Goal: Task Accomplishment & Management: Manage account settings

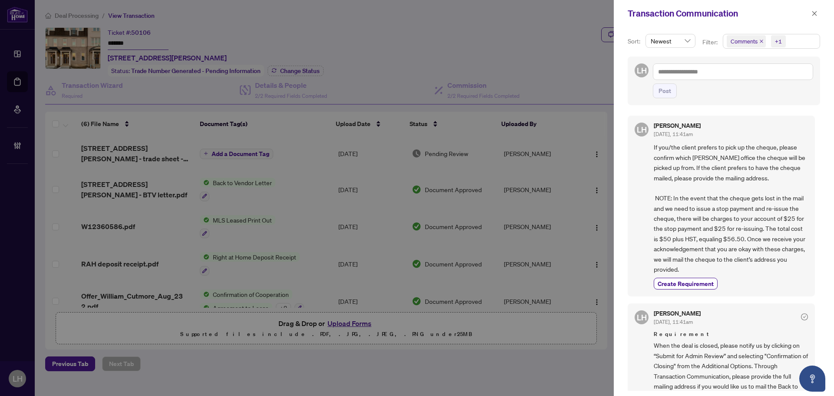
scroll to position [261, 0]
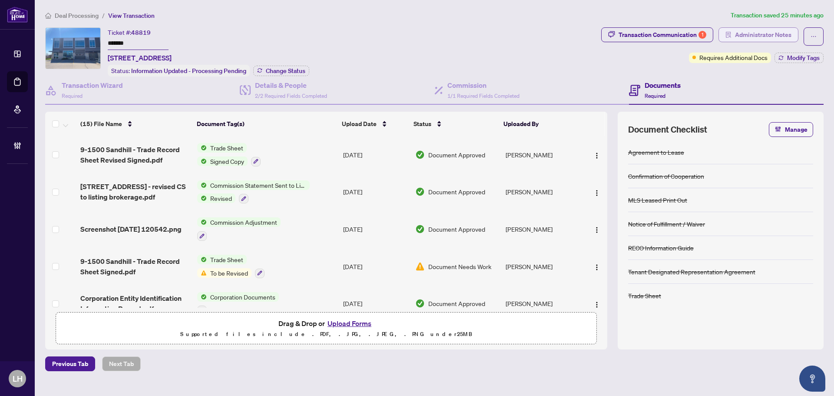
click at [780, 29] on span "Administrator Notes" at bounding box center [763, 35] width 56 height 14
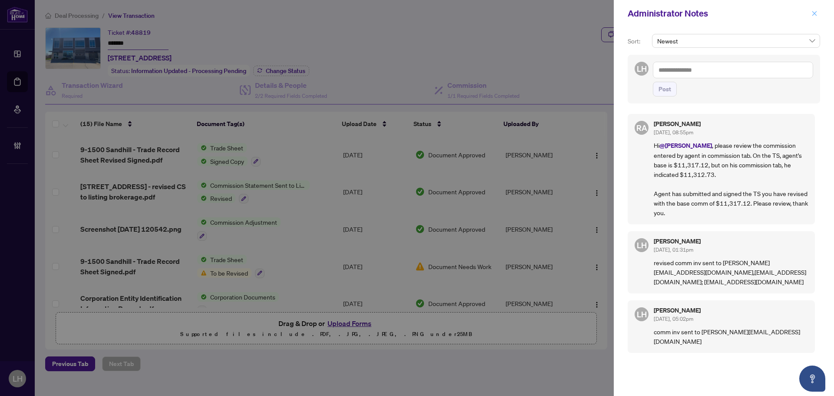
click at [817, 13] on icon "close" at bounding box center [814, 13] width 6 height 6
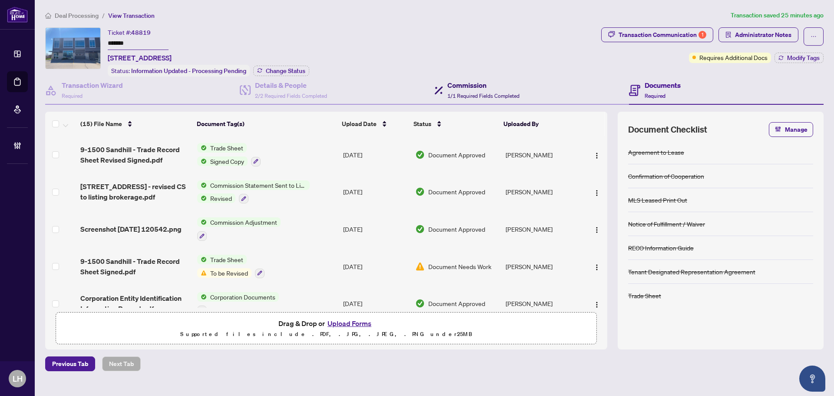
click at [498, 92] on span "1/1 Required Fields Completed" at bounding box center [483, 95] width 72 height 7
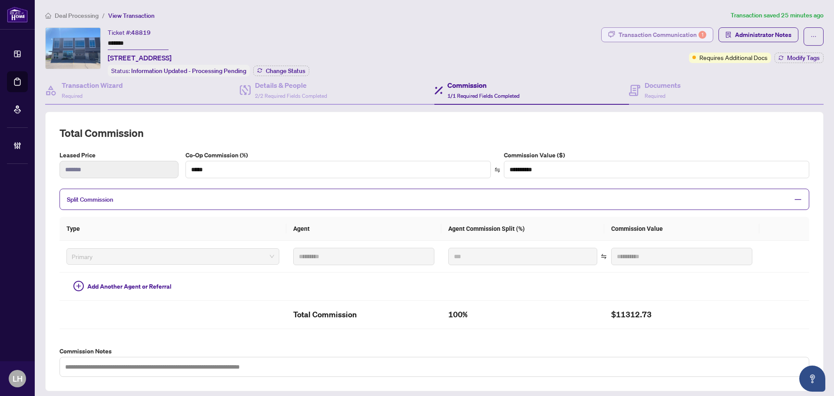
click at [664, 33] on div "Transaction Communication 1" at bounding box center [662, 35] width 88 height 14
type textarea "**********"
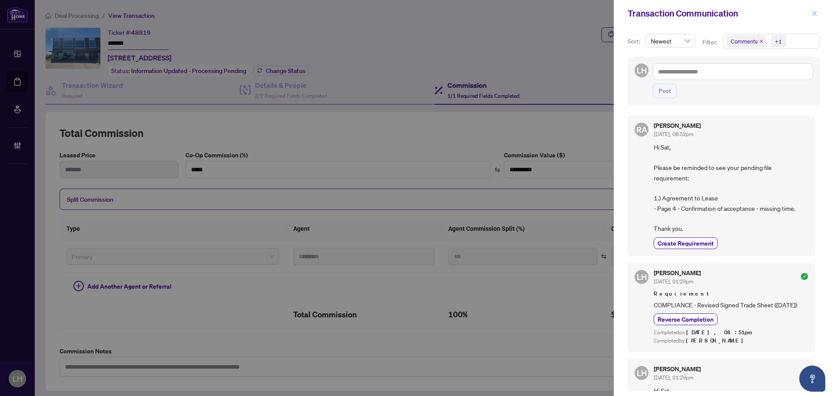
click at [814, 11] on icon "close" at bounding box center [814, 13] width 6 height 6
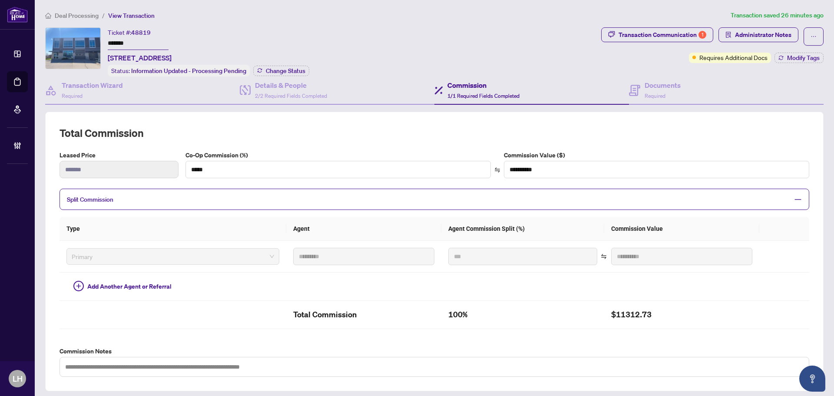
click at [650, 25] on div "**********" at bounding box center [434, 283] width 785 height 546
click at [656, 32] on div "Transaction Communication 1" at bounding box center [662, 35] width 88 height 14
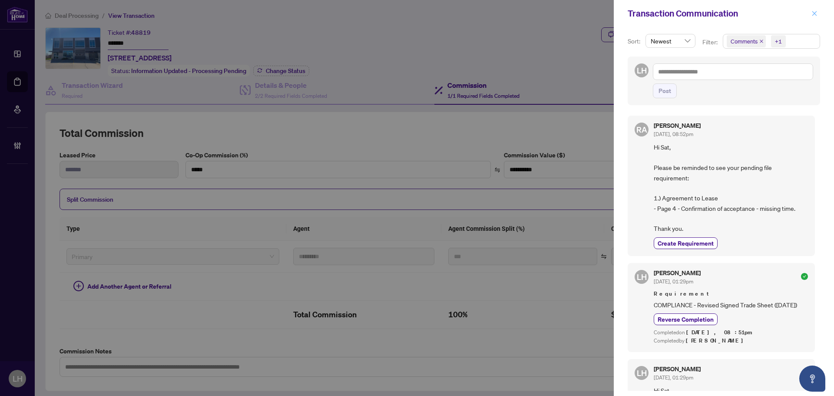
click at [817, 16] on icon "close" at bounding box center [814, 13] width 6 height 6
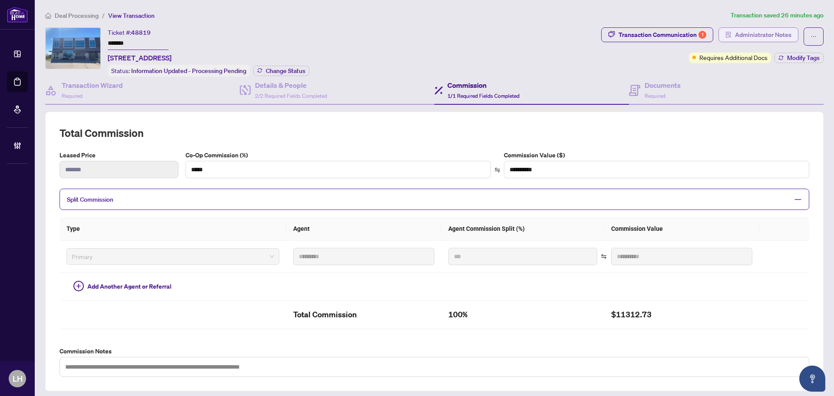
click at [749, 37] on span "Administrator Notes" at bounding box center [763, 35] width 56 height 14
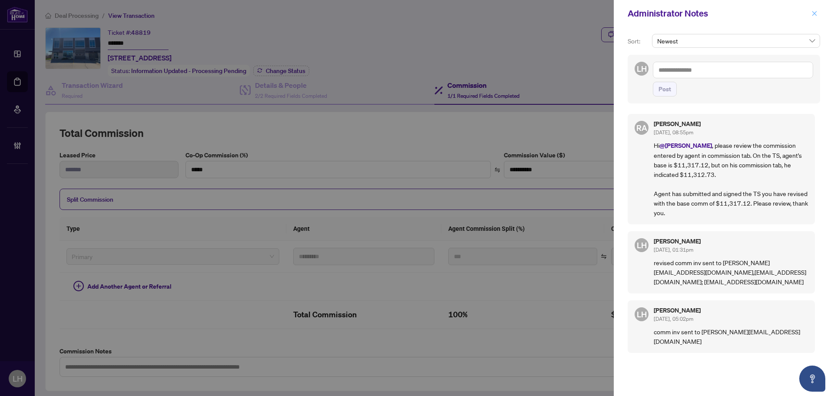
click at [817, 15] on button "button" at bounding box center [814, 13] width 11 height 10
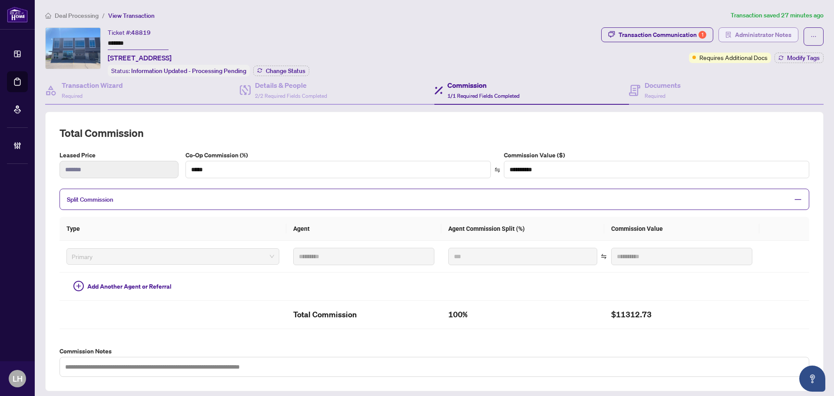
click at [758, 29] on span "Administrator Notes" at bounding box center [763, 35] width 56 height 14
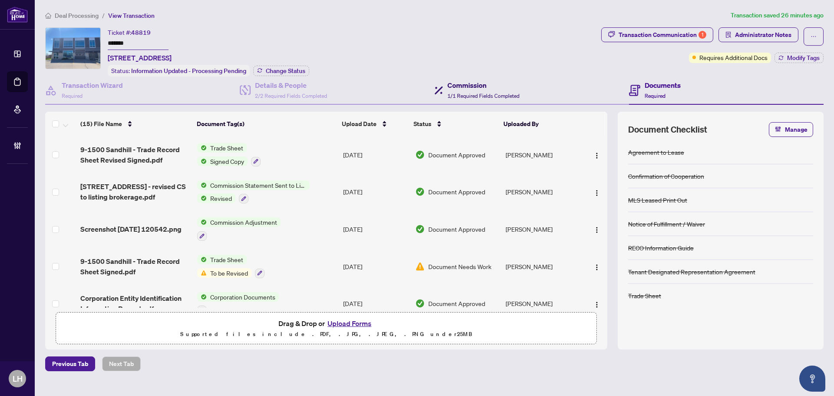
drag, startPoint x: 468, startPoint y: 93, endPoint x: 473, endPoint y: 107, distance: 14.6
click at [468, 94] on span "1/1 Required Fields Completed" at bounding box center [483, 95] width 72 height 7
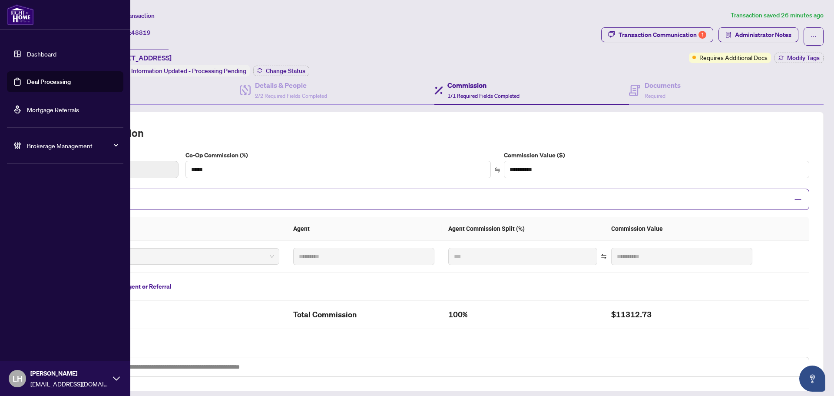
click at [127, 91] on ul "Dashboard Deal Processing Mortgage Referrals Brokerage Management" at bounding box center [65, 99] width 130 height 126
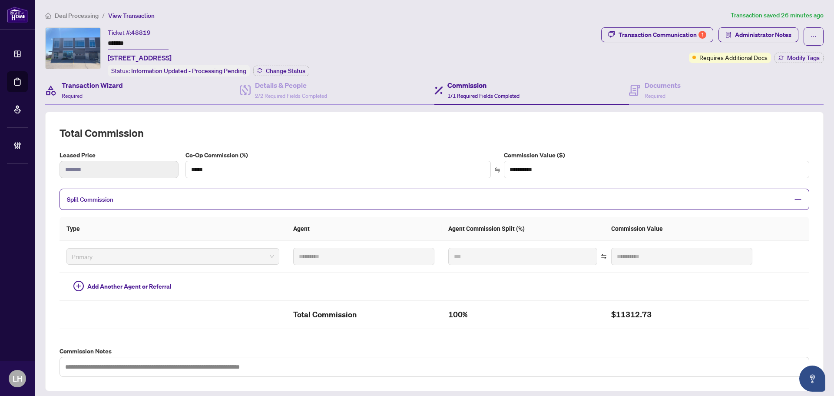
click at [135, 91] on div "Transaction Wizard Required" at bounding box center [142, 90] width 195 height 28
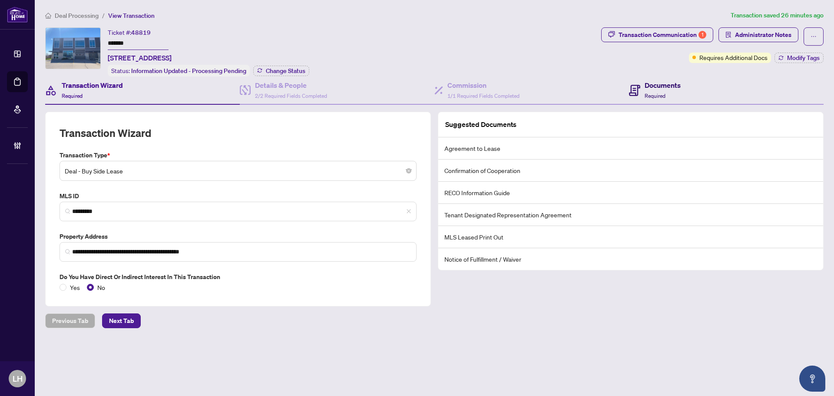
click at [663, 88] on h4 "Documents" at bounding box center [662, 85] width 36 height 10
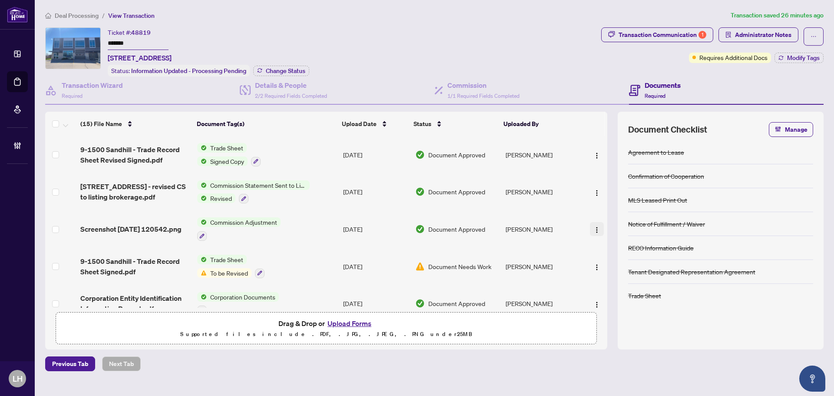
click at [593, 228] on img "button" at bounding box center [596, 229] width 7 height 7
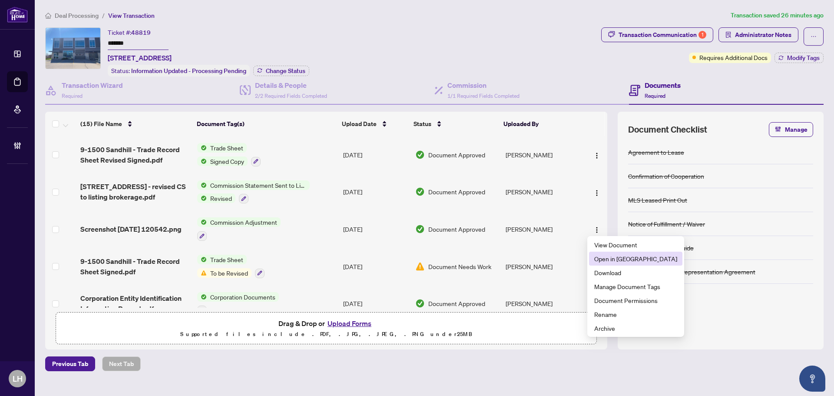
click at [609, 261] on span "Open in New Tab" at bounding box center [635, 259] width 83 height 10
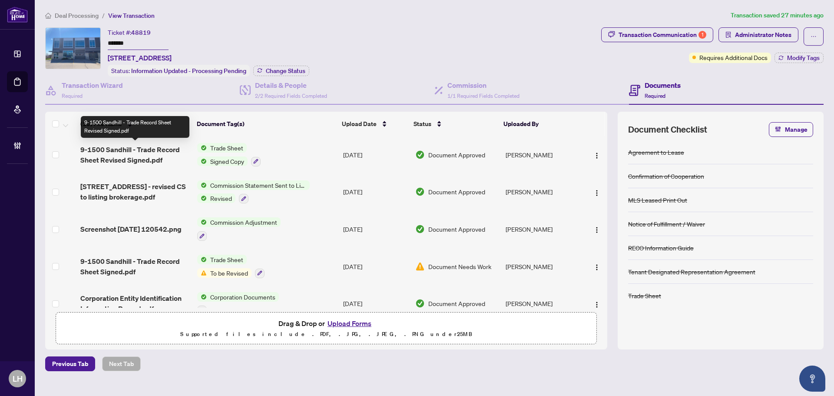
click at [137, 151] on span "9-1500 Sandhill - Trade Record Sheet Revised Signed.pdf" at bounding box center [135, 154] width 110 height 21
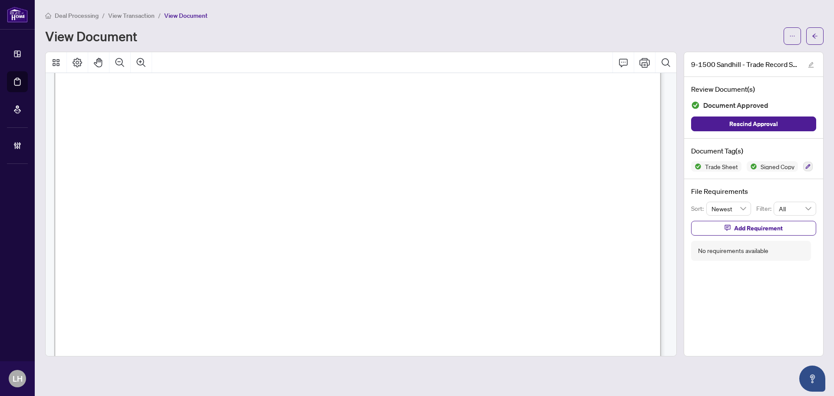
scroll to position [217, 0]
click at [131, 17] on span "View Transaction" at bounding box center [131, 16] width 46 height 8
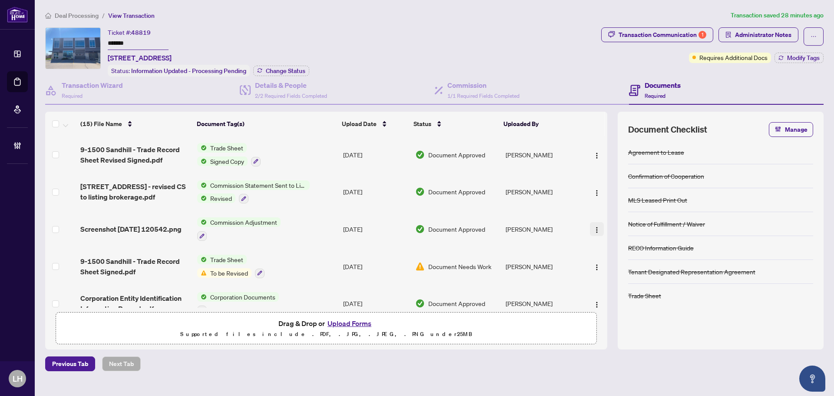
click at [595, 226] on img "button" at bounding box center [596, 229] width 7 height 7
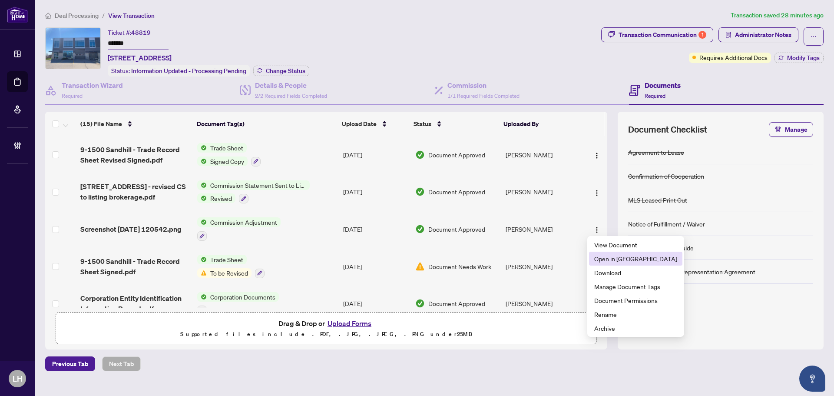
click at [613, 258] on span "Open in New Tab" at bounding box center [635, 259] width 83 height 10
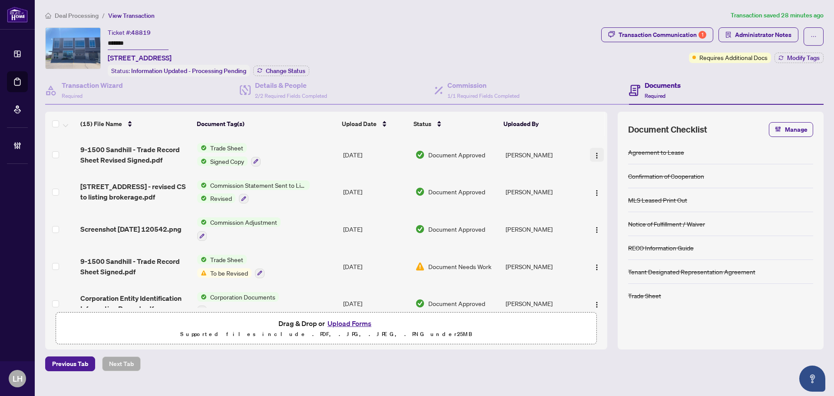
click at [593, 155] on img "button" at bounding box center [596, 155] width 7 height 7
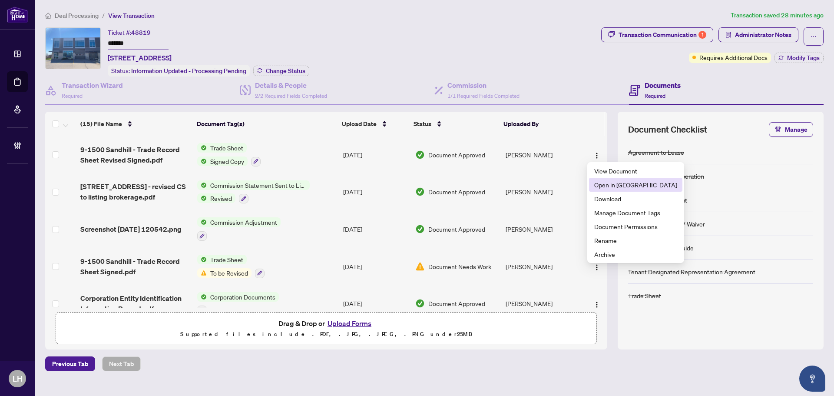
click at [614, 182] on span "Open in New Tab" at bounding box center [635, 185] width 83 height 10
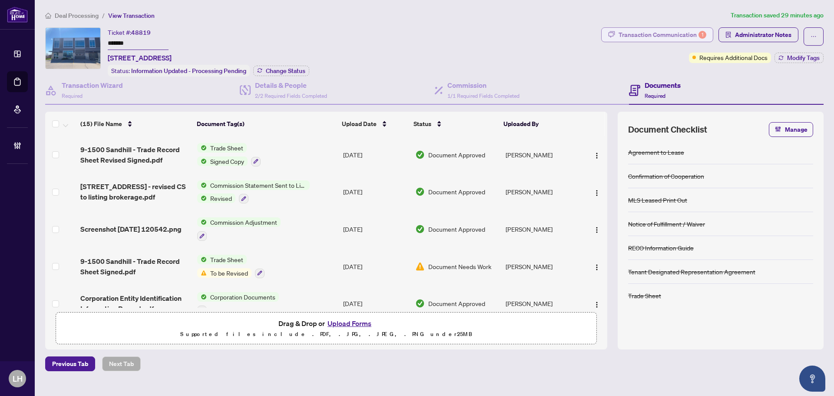
click at [670, 36] on div "Transaction Communication 1" at bounding box center [662, 35] width 88 height 14
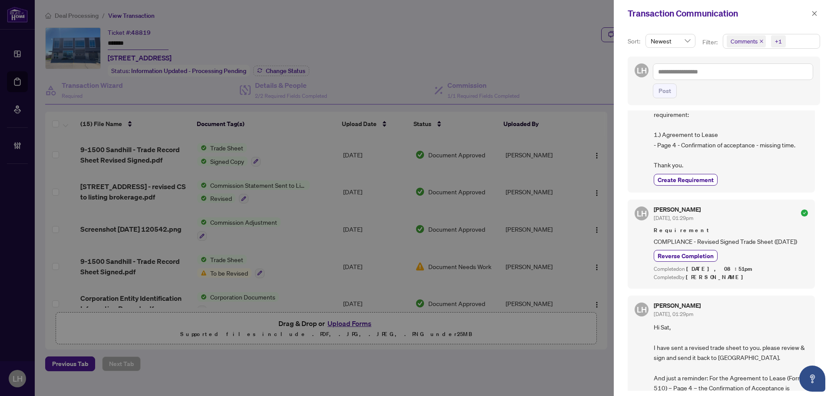
scroll to position [130, 0]
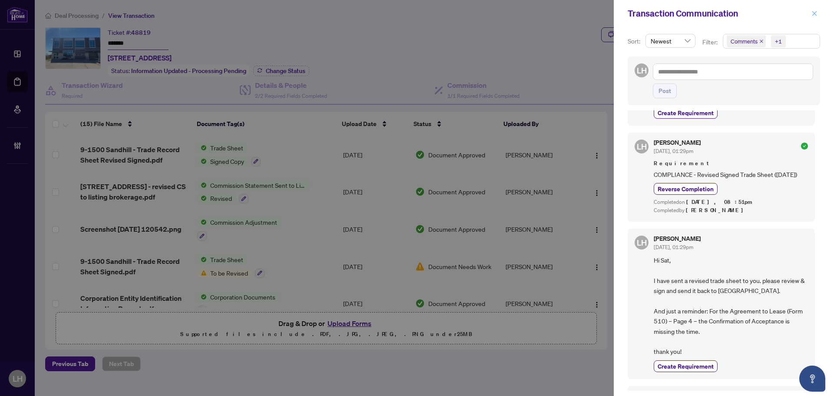
click at [813, 12] on icon "close" at bounding box center [814, 13] width 5 height 5
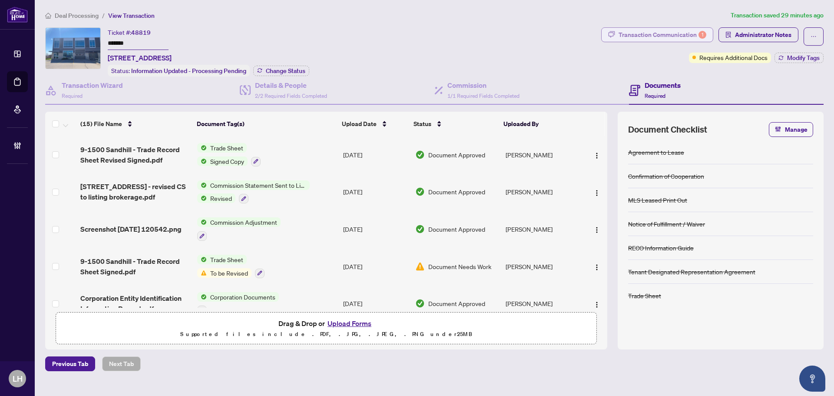
click at [698, 31] on div "Transaction Communication 1" at bounding box center [662, 35] width 88 height 14
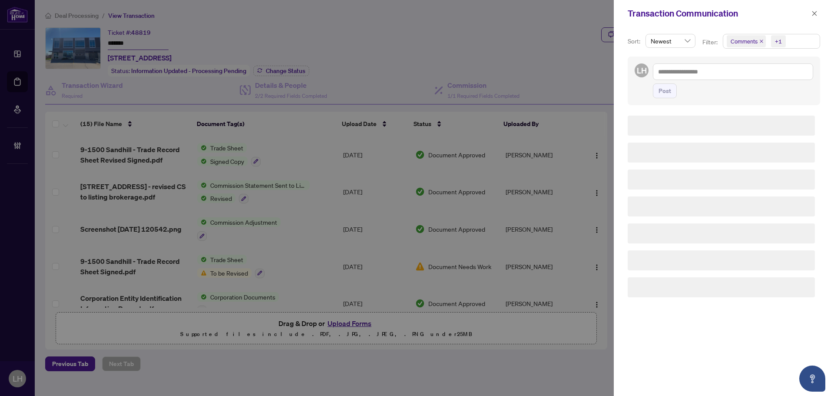
scroll to position [0, 0]
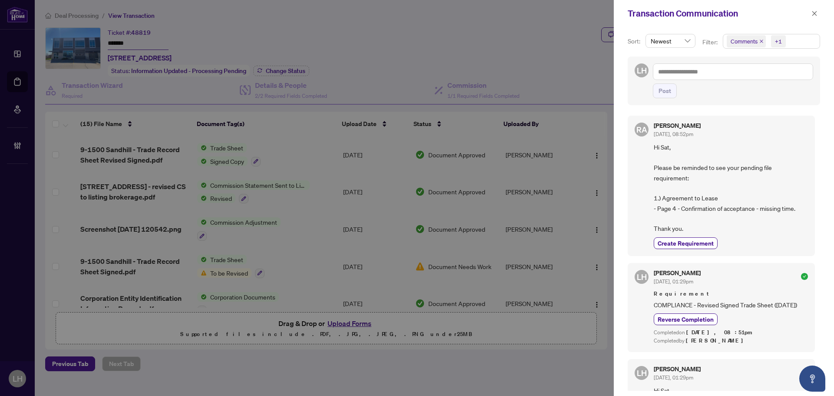
click at [759, 39] on span "Comments" at bounding box center [746, 41] width 39 height 12
click at [760, 41] on icon "close" at bounding box center [761, 41] width 4 height 4
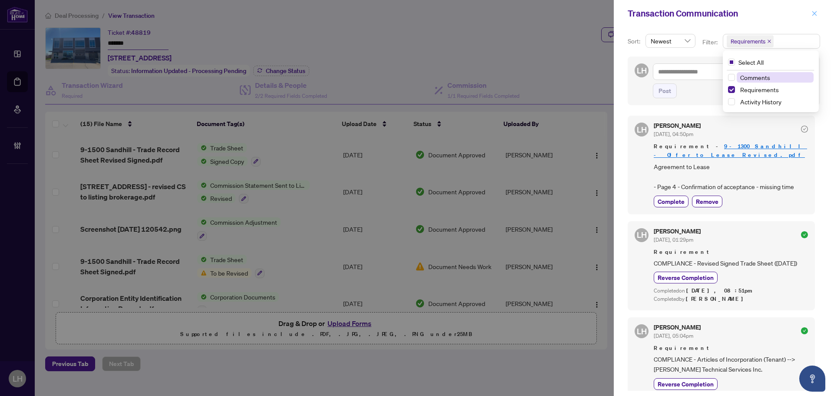
click at [810, 10] on button "button" at bounding box center [814, 13] width 11 height 10
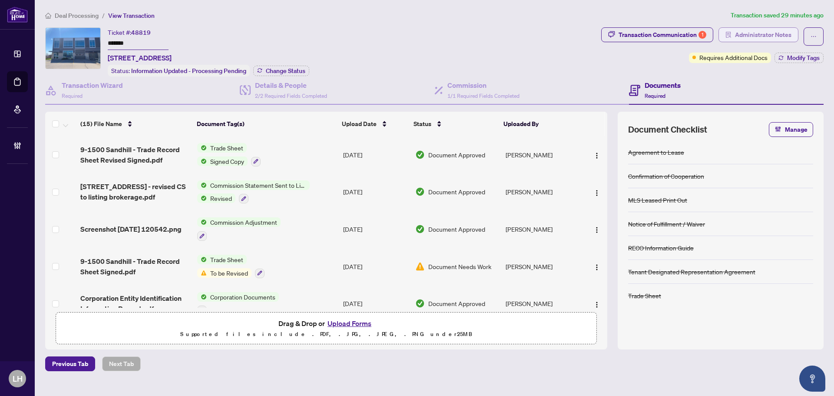
click at [755, 37] on span "Administrator Notes" at bounding box center [763, 35] width 56 height 14
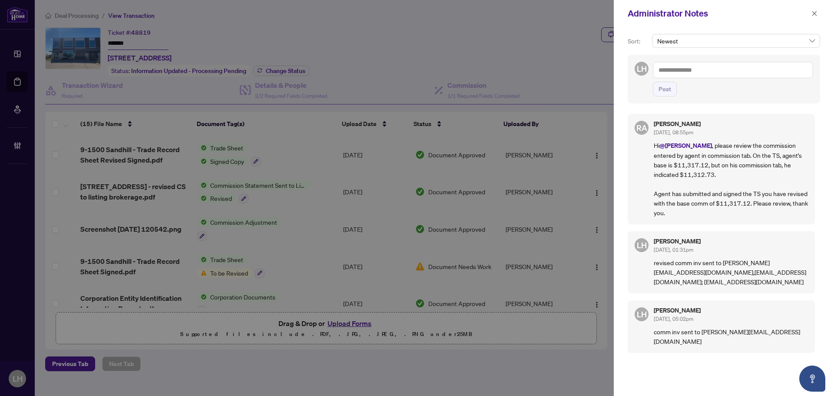
click at [820, 15] on div "Administrator Notes" at bounding box center [724, 13] width 220 height 27
drag, startPoint x: 799, startPoint y: 12, endPoint x: 821, endPoint y: 11, distance: 21.7
click at [810, 12] on div "Administrator Notes" at bounding box center [724, 13] width 220 height 27
drag, startPoint x: 819, startPoint y: 13, endPoint x: 779, endPoint y: 27, distance: 43.0
click at [818, 14] on button "button" at bounding box center [814, 13] width 11 height 10
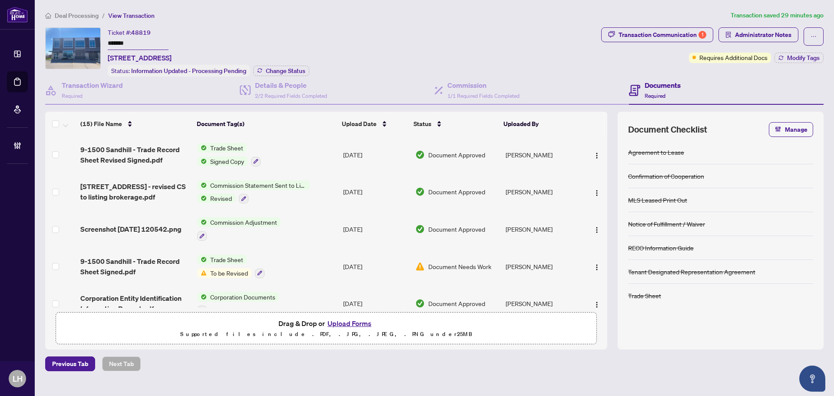
click at [512, 76] on div "Commission 1/1 Required Fields Completed" at bounding box center [531, 90] width 195 height 28
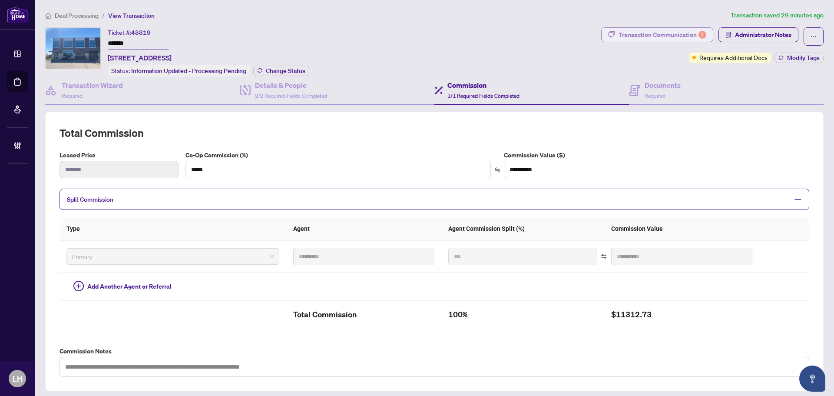
click at [680, 39] on div "Transaction Communication 1" at bounding box center [662, 35] width 88 height 14
type textarea "**********"
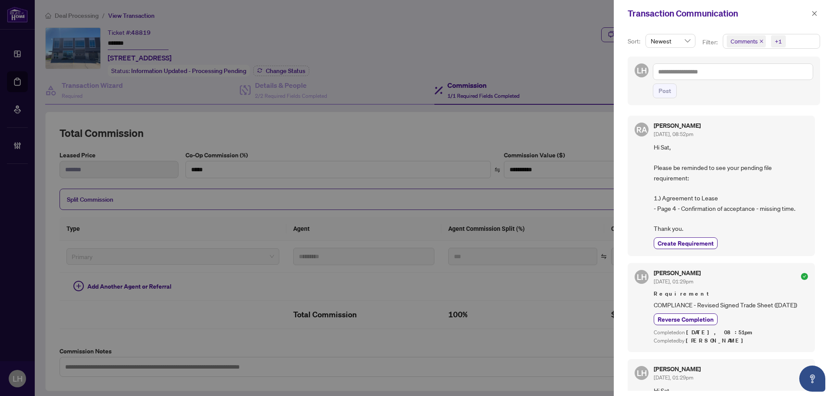
scroll to position [130, 0]
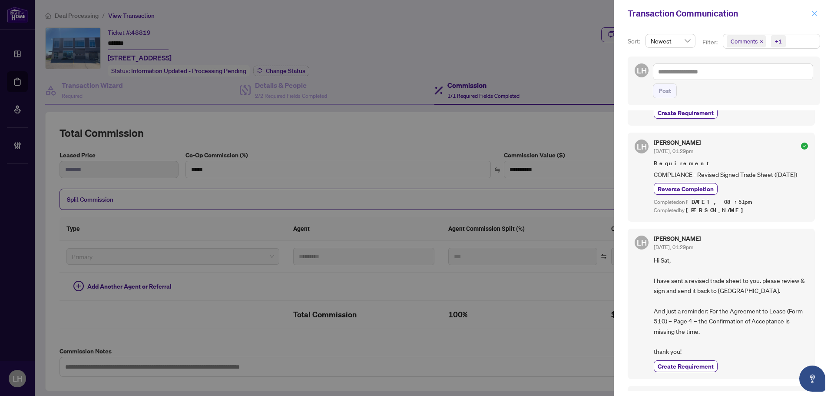
click at [817, 13] on button "button" at bounding box center [814, 13] width 11 height 10
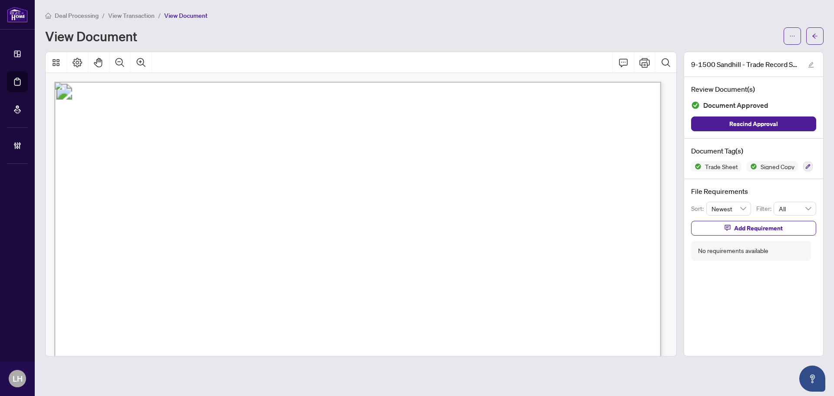
drag, startPoint x: 583, startPoint y: 105, endPoint x: 630, endPoint y: 106, distance: 46.9
click at [630, 82] on p "Right at Home Realty 2513255 [STREET_ADDRESS] Property: Type: COMMERCIAL Class.…" at bounding box center [746, 82] width 1385 height 0
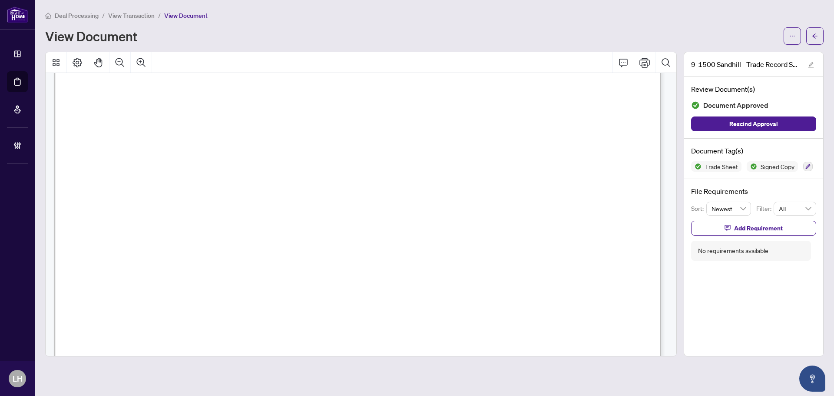
scroll to position [217, 0]
